Goal: Check status

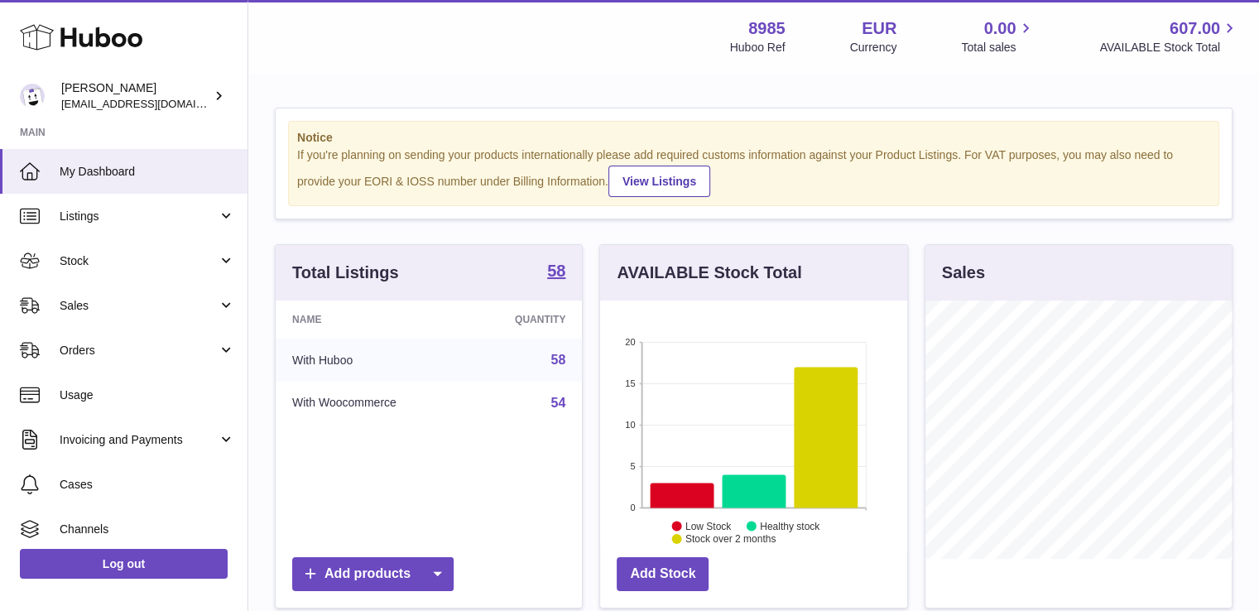
scroll to position [258, 307]
click at [115, 300] on span "Sales" at bounding box center [139, 306] width 158 height 16
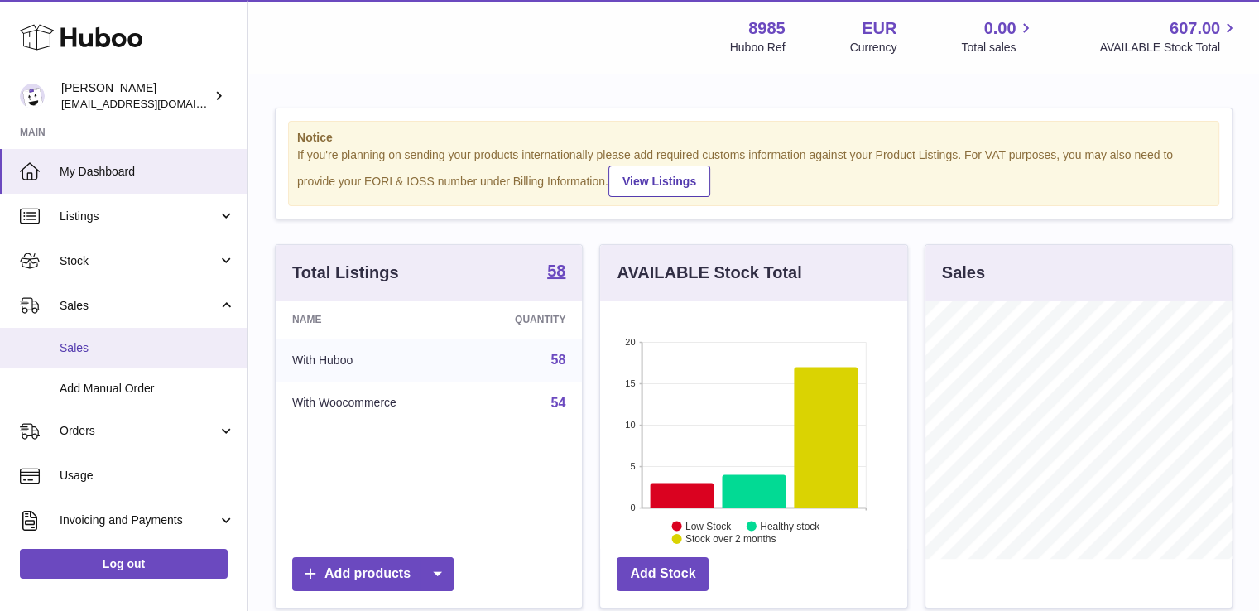
click at [90, 349] on span "Sales" at bounding box center [147, 348] width 175 height 16
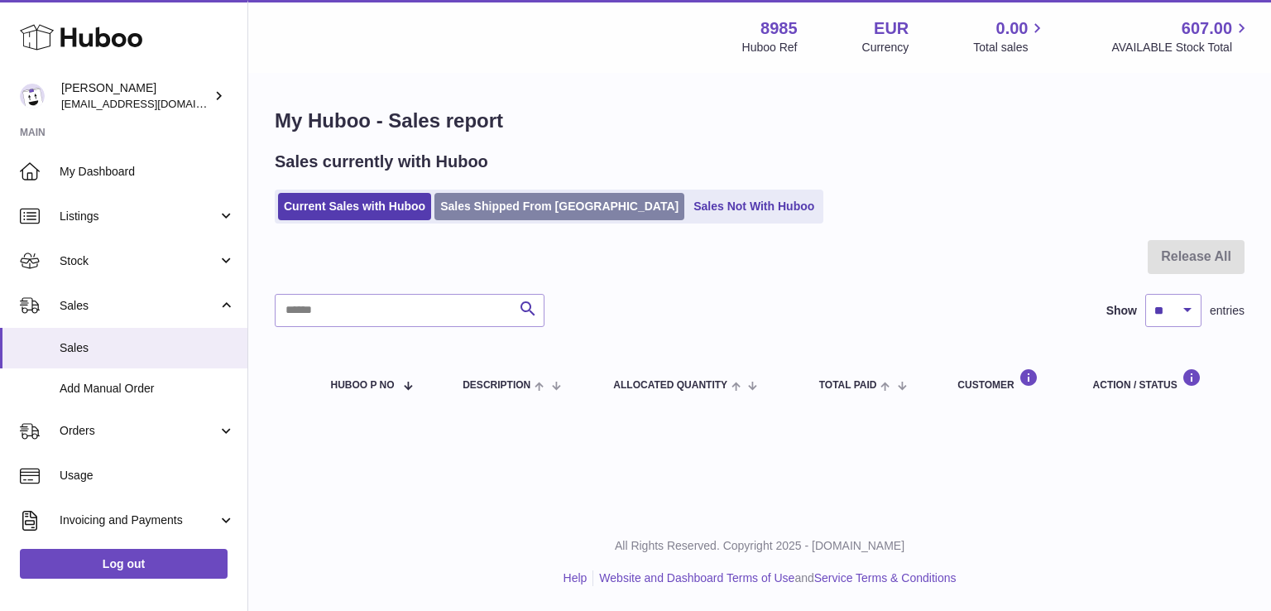
click at [487, 198] on link "Sales Shipped From [GEOGRAPHIC_DATA]" at bounding box center [559, 206] width 250 height 27
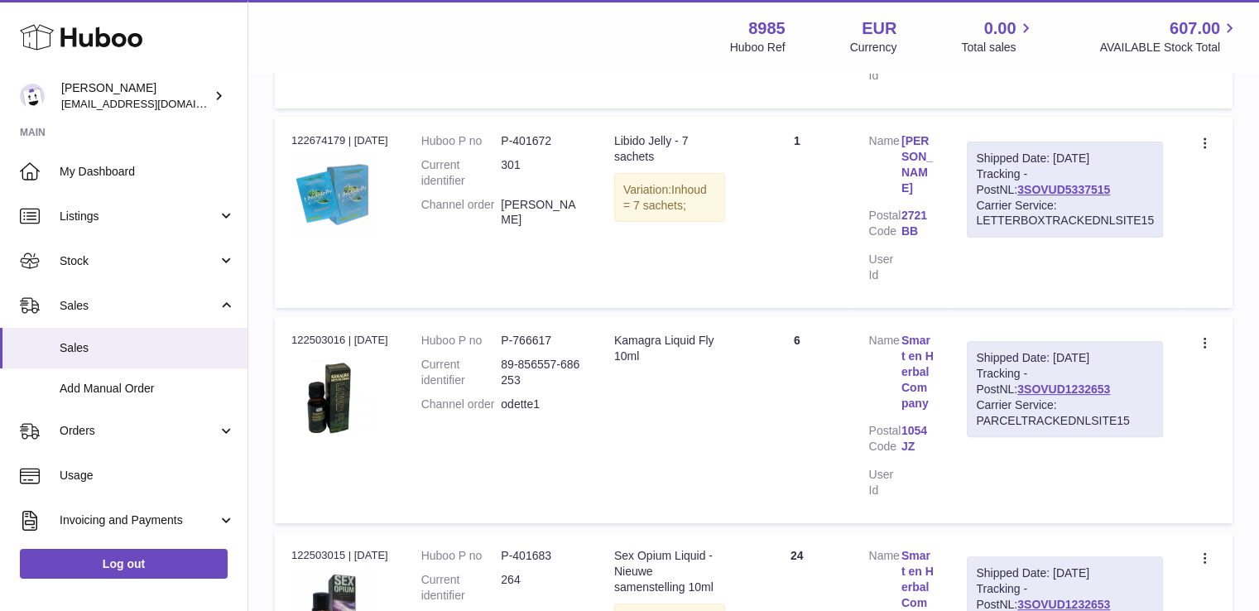
scroll to position [463, 0]
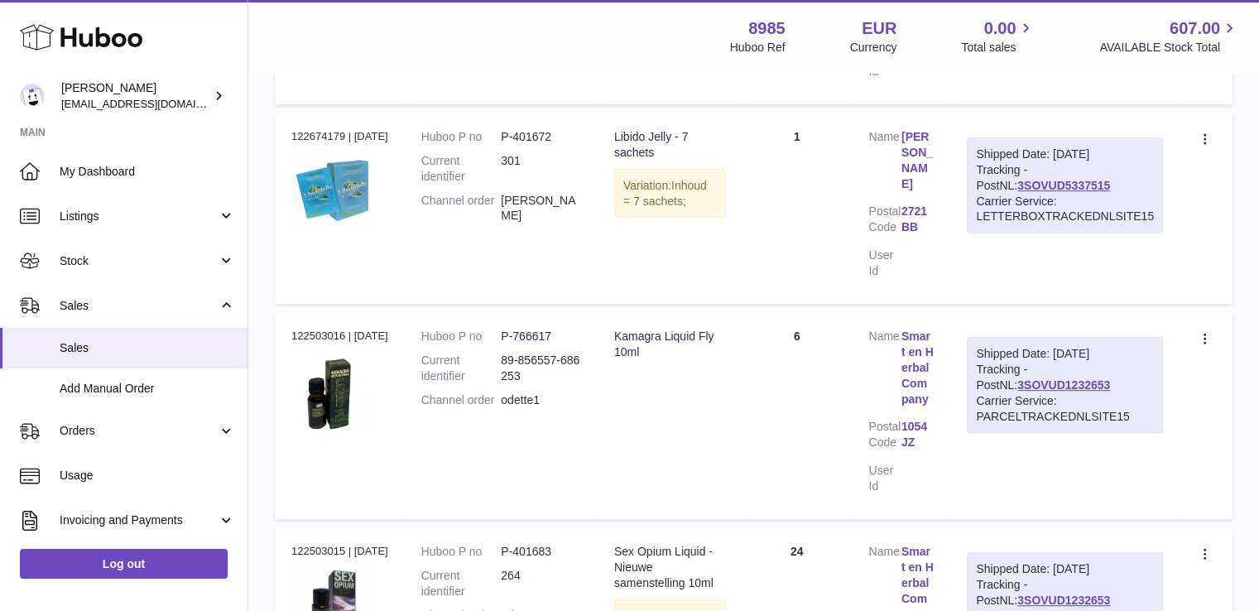
drag, startPoint x: 976, startPoint y: 348, endPoint x: 1146, endPoint y: 418, distance: 184.1
click at [1146, 418] on div "Shipped Date: 8th Aug 2025 Tracking - PostNL: 3SOVUD1232653 Carrier Service: PA…" at bounding box center [1065, 385] width 196 height 96
copy div "Shipped Date: 8th Aug 2025 Tracking - PostNL: 3SOVUD1232653 Carrier Service: PA…"
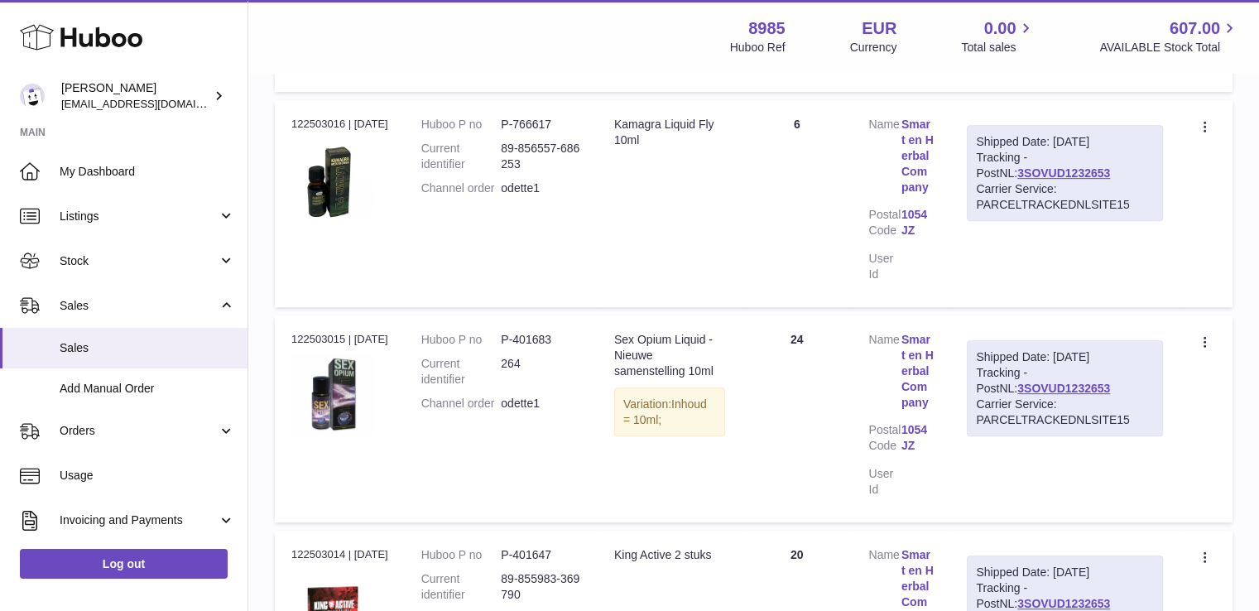
scroll to position [695, 0]
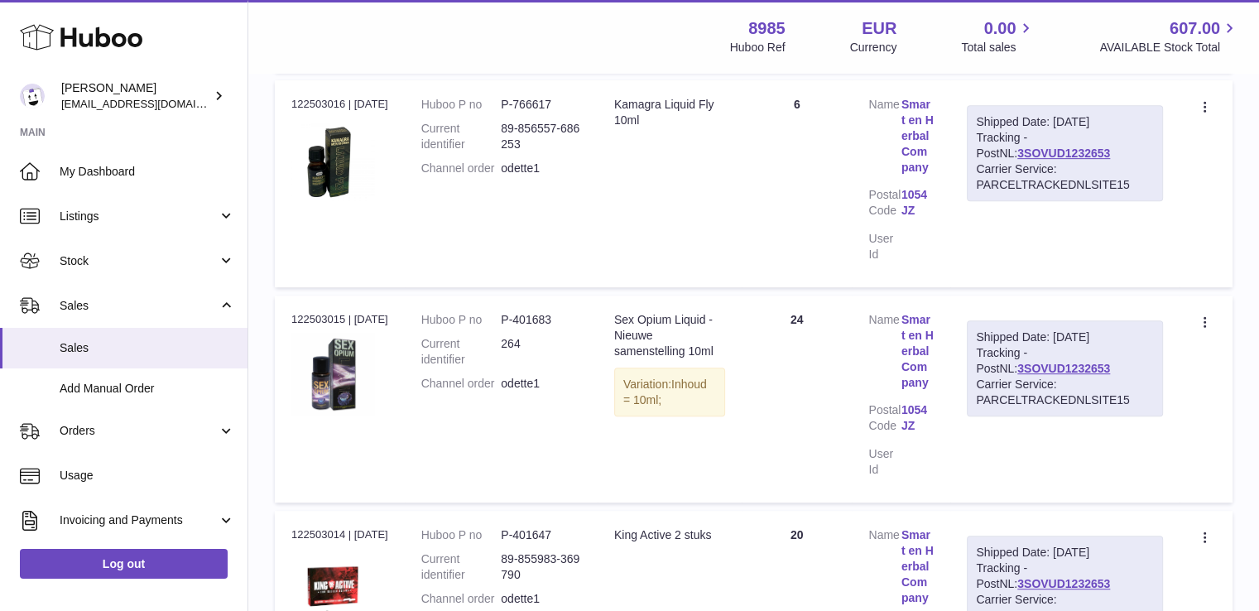
click at [1253, 555] on div "My Huboo - Sales report Shipped Current Sales with Huboo Sales Shipped From Hub…" at bounding box center [753, 581] width 1011 height 2404
